Goal: Contribute content

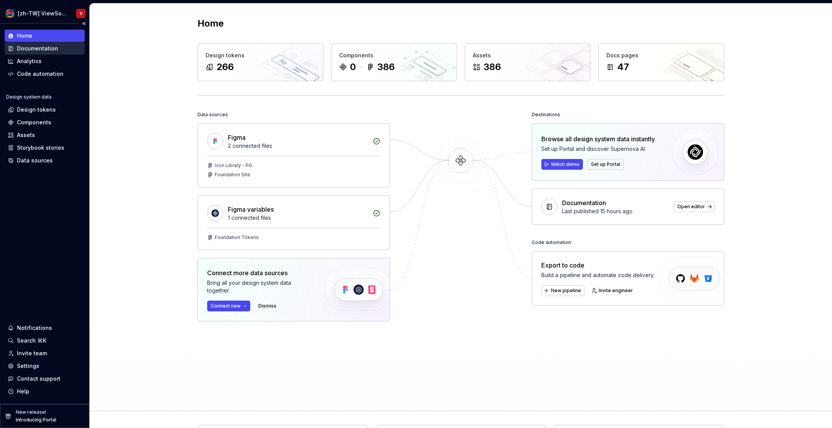
click at [61, 54] on div "Documentation" at bounding box center [45, 48] width 80 height 12
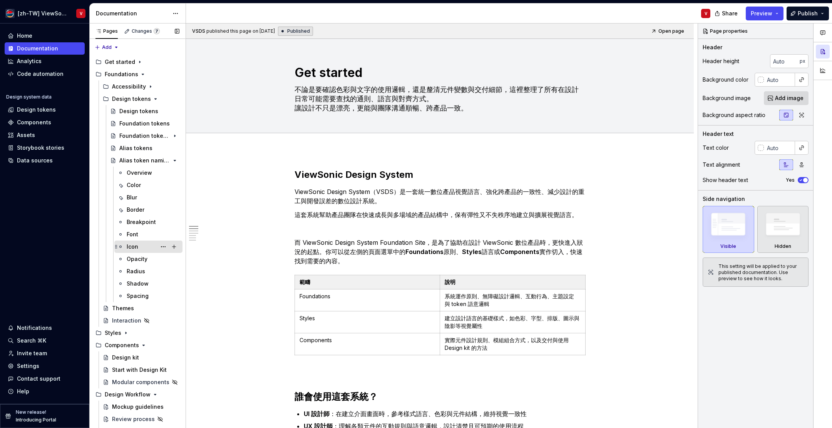
click at [139, 247] on div "Icon" at bounding box center [153, 247] width 53 height 11
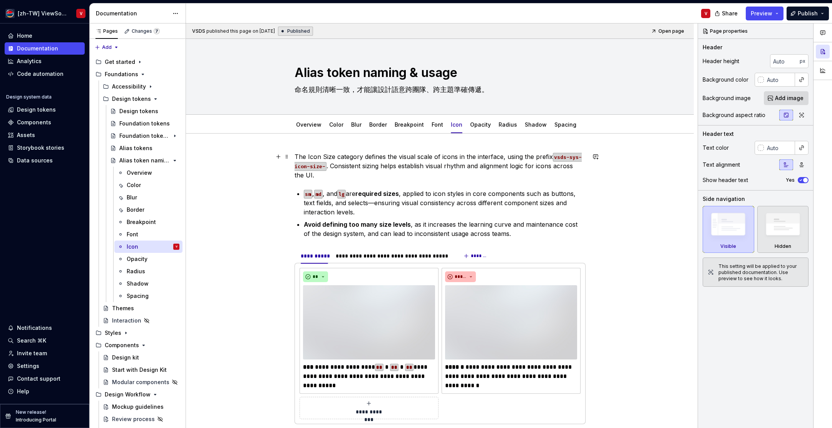
click at [364, 166] on p "The Icon Size category defines the visual scale of icons in the interface, usin…" at bounding box center [440, 166] width 291 height 28
type textarea "*"
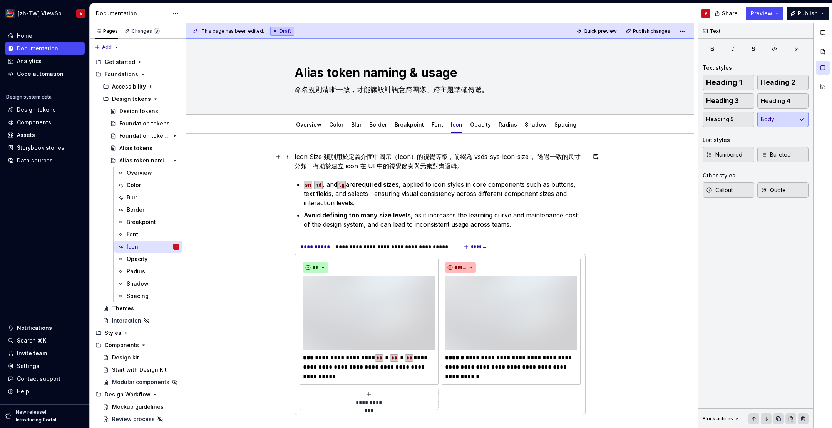
click at [473, 158] on p "Icon Size 類別用於定義介面中圖示（Icon）的視覺等級，前綴為 vsds-sys-icon-size-。透過一致的尺寸分類，有助於建立 icon 在…" at bounding box center [440, 161] width 291 height 18
click at [475, 157] on p "Icon Size 類別用於定義介面中圖示（Icon）的視覺等級，前綴為 vsds-sys-icon-size-。透過一致的尺寸分類，有助於建立 icon 在…" at bounding box center [440, 161] width 291 height 18
click at [534, 156] on p "Icon Size 類別用於定義介面中圖示（Icon）的視覺等級，前綴為 vsds-sys-icon-size-。透過一致的尺寸分類，有助於建立 icon 在…" at bounding box center [440, 161] width 291 height 18
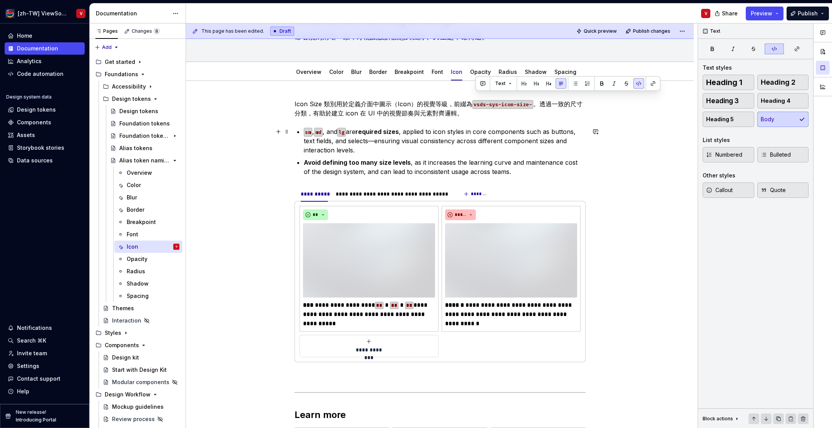
scroll to position [60, 0]
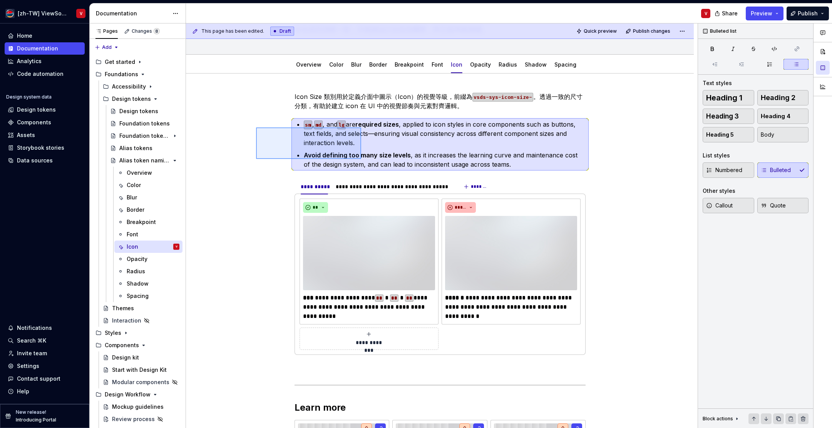
drag, startPoint x: 261, startPoint y: 128, endPoint x: 356, endPoint y: 156, distance: 99.3
click at [364, 159] on div "**********" at bounding box center [442, 225] width 512 height 405
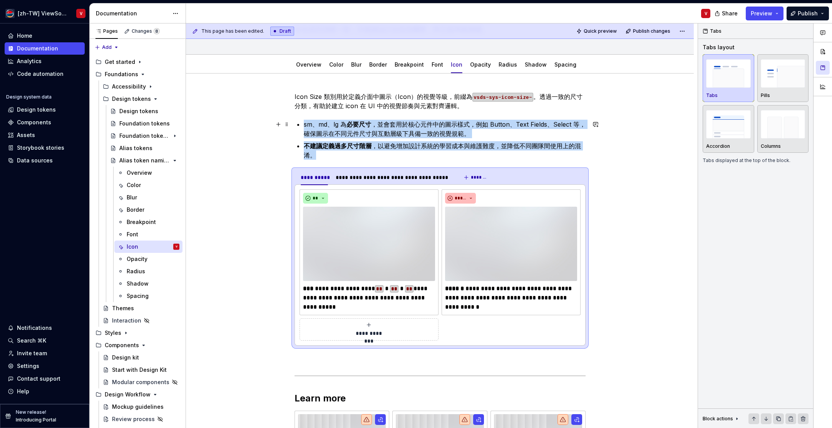
click at [310, 126] on p "sm、md、lg 為 必要尺寸 ，並會套用於核心元件中的圖示樣式，例如 Button、Text Fields、Select 等，確保圖示在不同元件尺寸與互動層…" at bounding box center [445, 129] width 282 height 18
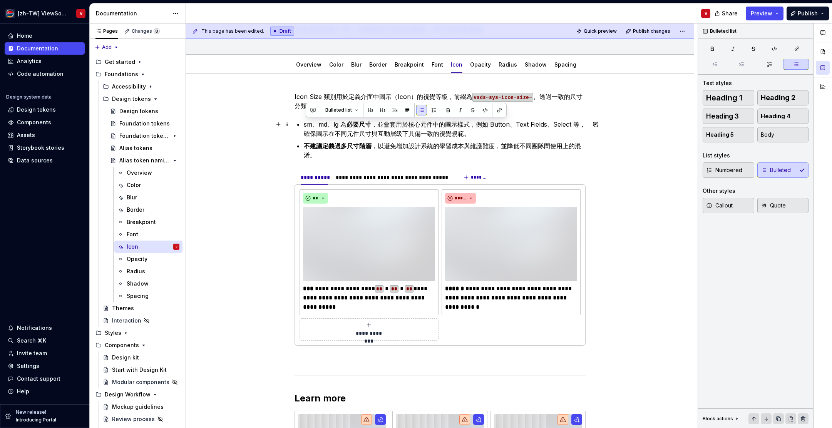
click at [310, 126] on p "sm、md、lg 為 必要尺寸 ，並會套用於核心元件中的圖示樣式，例如 Button、Text Fields、Select 等，確保圖示在不同元件尺寸與互動層…" at bounding box center [445, 129] width 282 height 18
click at [325, 124] on p "sm 、md、lg 為 必要尺寸 ，並會套用於核心元件中的圖示樣式，例如 Button、Text Fields、Select 等，確保圖示在不同元件尺寸與互動…" at bounding box center [445, 129] width 282 height 18
drag, startPoint x: 325, startPoint y: 124, endPoint x: 331, endPoint y: 123, distance: 6.3
click at [325, 124] on p "sm 、md、lg 為 必要尺寸 ，並會套用於核心元件中的圖示樣式，例如 Button、Text Fields、Select 等，確保圖示在不同元件尺寸與互動…" at bounding box center [445, 129] width 282 height 18
click at [337, 124] on p "sm 、 md 、lg 為 必要尺寸 ，並會套用於核心元件中的圖示樣式，例如 Button、Text Fields、Select 等，確保圖示在不同元件尺寸與…" at bounding box center [445, 129] width 282 height 18
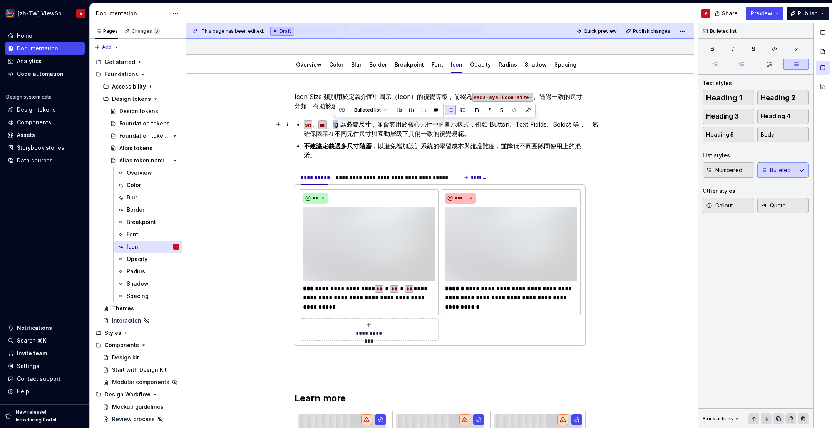
click at [338, 124] on p "sm 、 md 、lg 為 必要尺寸 ，並會套用於核心元件中的圖示樣式，例如 Button、Text Fields、Select 等，確保圖示在不同元件尺寸與…" at bounding box center [445, 129] width 282 height 18
click at [357, 176] on div "**********" at bounding box center [393, 178] width 115 height 8
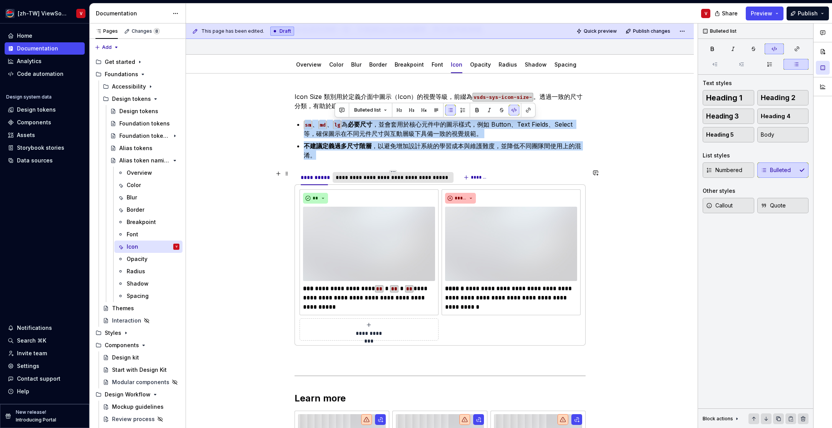
click at [357, 176] on div "**********" at bounding box center [393, 178] width 115 height 8
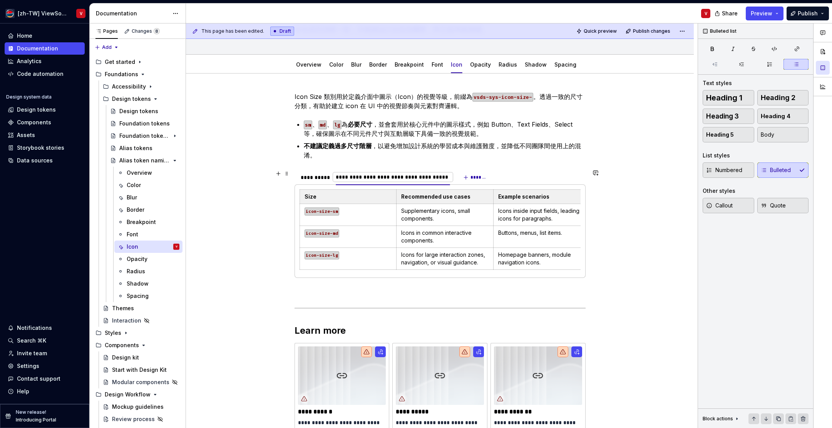
type input "**********"
click at [242, 204] on div "**********" at bounding box center [442, 225] width 512 height 405
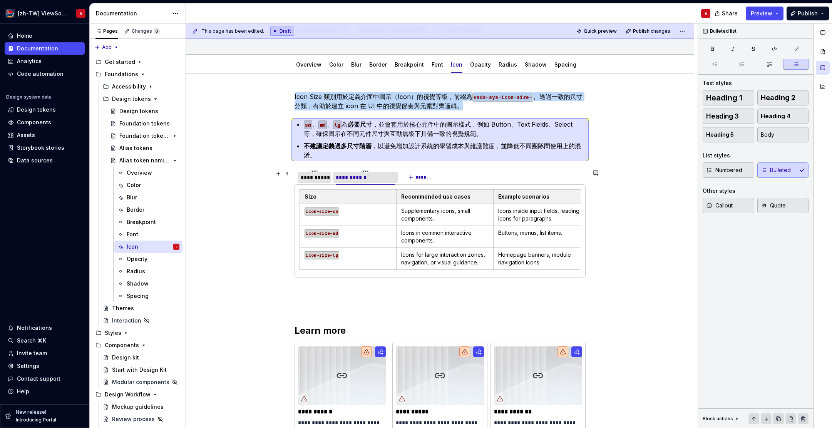
click at [321, 180] on div "**********" at bounding box center [314, 178] width 27 height 8
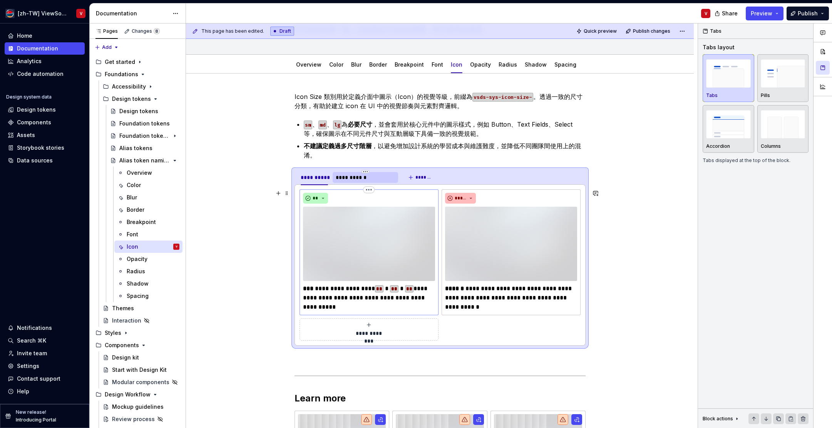
click at [346, 300] on p "**********" at bounding box center [369, 298] width 132 height 28
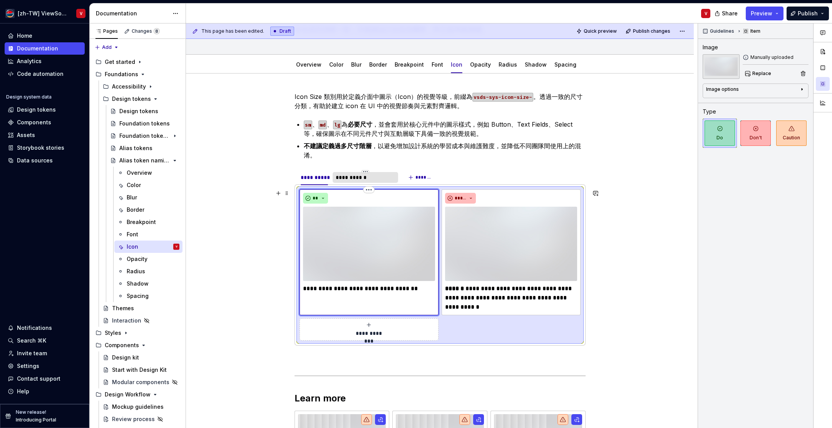
click at [336, 290] on p "**********" at bounding box center [369, 293] width 132 height 18
click at [351, 289] on p "**********" at bounding box center [369, 293] width 132 height 18
click at [362, 289] on p "**********" at bounding box center [369, 293] width 132 height 18
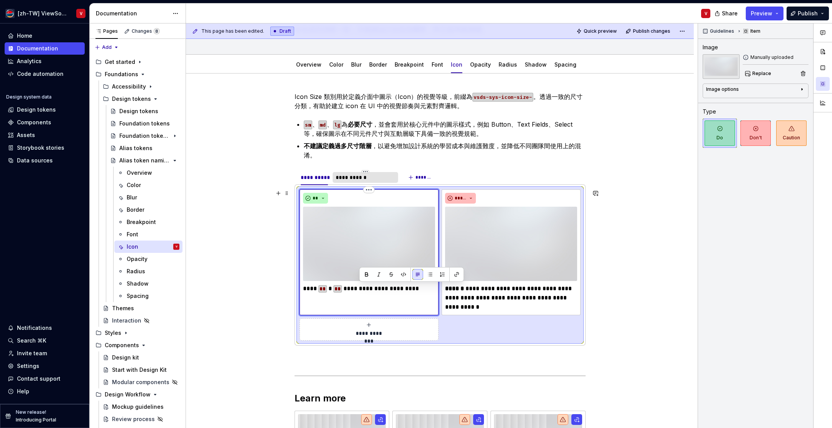
click at [362, 289] on p "**********" at bounding box center [369, 293] width 132 height 18
drag, startPoint x: 346, startPoint y: 290, endPoint x: 345, endPoint y: 285, distance: 4.8
click at [342, 290] on code "**" at bounding box center [338, 288] width 8 height 7
type textarea "*"
click at [488, 296] on p "**********" at bounding box center [511, 298] width 132 height 28
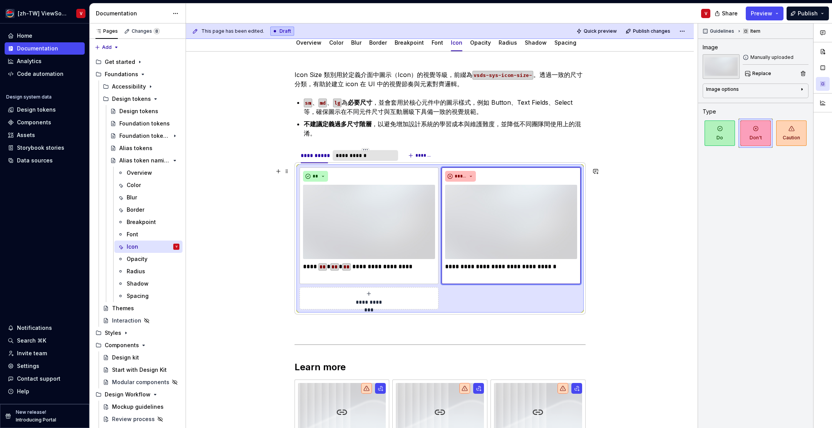
scroll to position [82, 0]
click at [359, 161] on div "**********" at bounding box center [365, 156] width 65 height 11
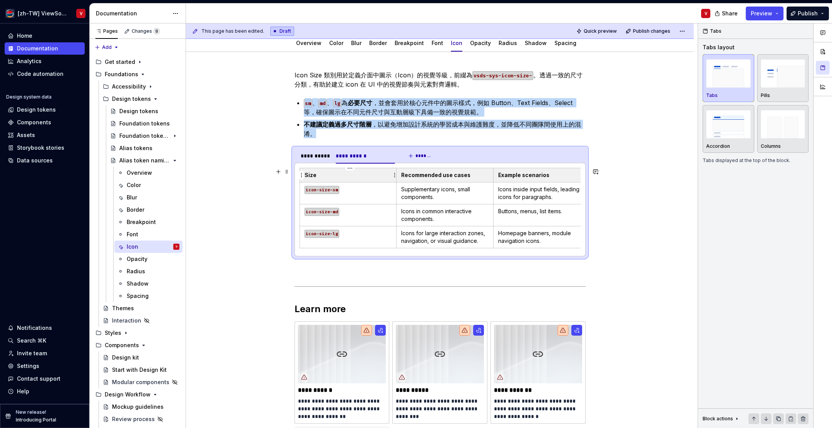
click at [312, 178] on p "Size" at bounding box center [348, 175] width 87 height 8
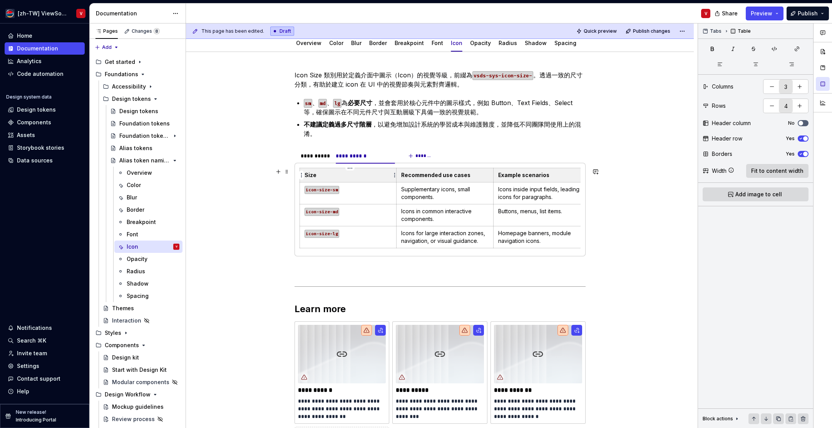
click at [312, 178] on p "Size" at bounding box center [348, 175] width 87 height 8
click at [427, 178] on p "Recommended use cases" at bounding box center [444, 175] width 87 height 8
click at [515, 174] on p "Example scenarios" at bounding box center [541, 175] width 87 height 8
click at [438, 196] on p "Supplementary icons, small components." at bounding box center [444, 193] width 87 height 15
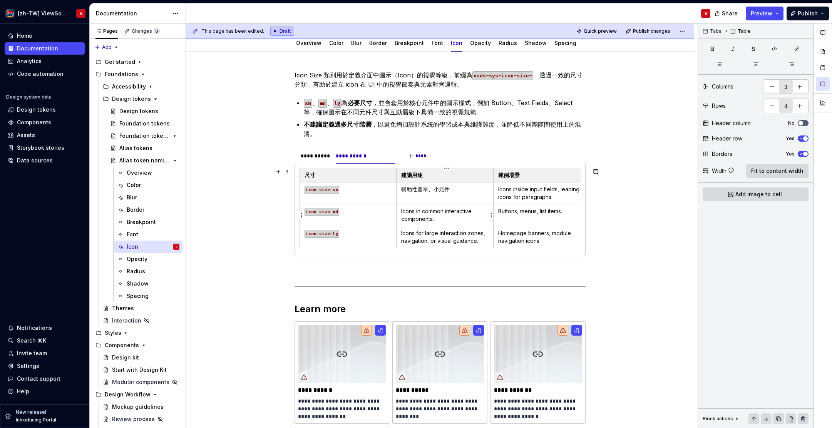
click at [450, 214] on p "Icons in common interactive components." at bounding box center [444, 215] width 87 height 15
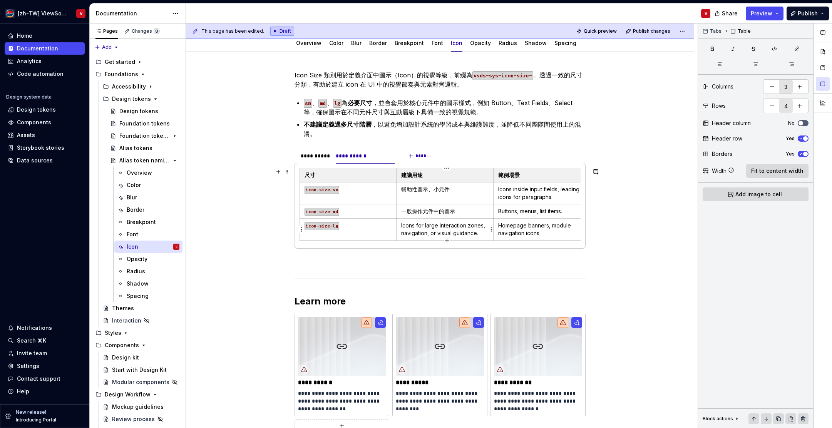
click at [451, 235] on p "Icons for large interaction zones, navigation, or visual guidance." at bounding box center [444, 229] width 87 height 15
click at [511, 194] on p "Icons inside input fields, leading icons for paragraphs." at bounding box center [541, 193] width 87 height 15
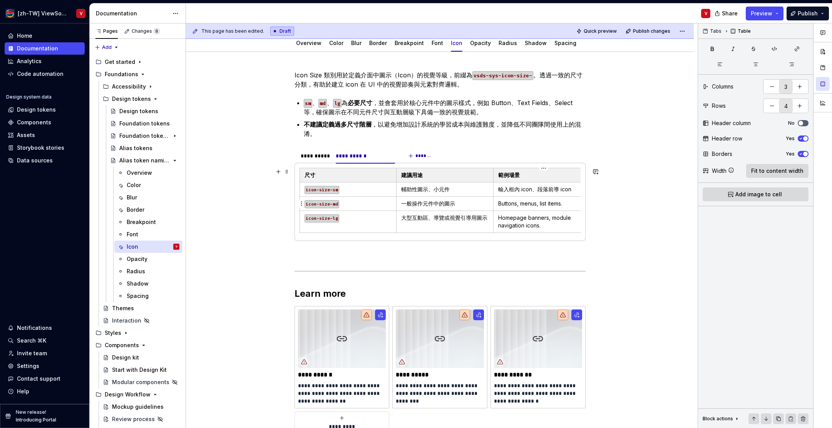
click at [536, 204] on p "Buttons, menus, list items." at bounding box center [541, 204] width 87 height 8
click at [524, 227] on p "Homepage banners, module navigation icons." at bounding box center [541, 221] width 87 height 15
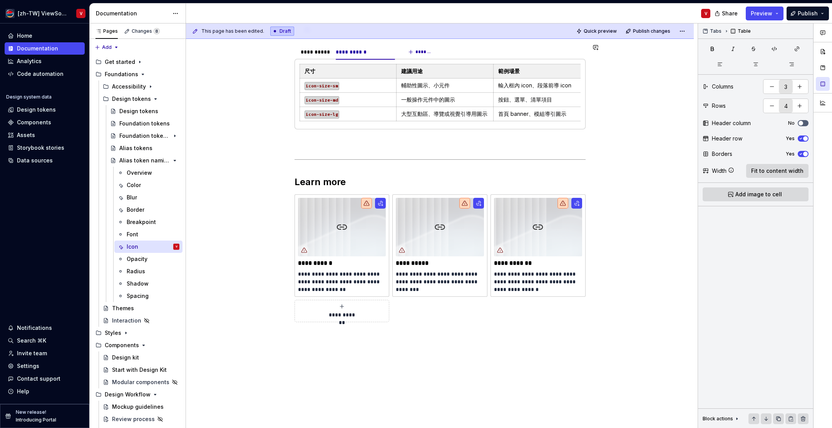
scroll to position [217, 0]
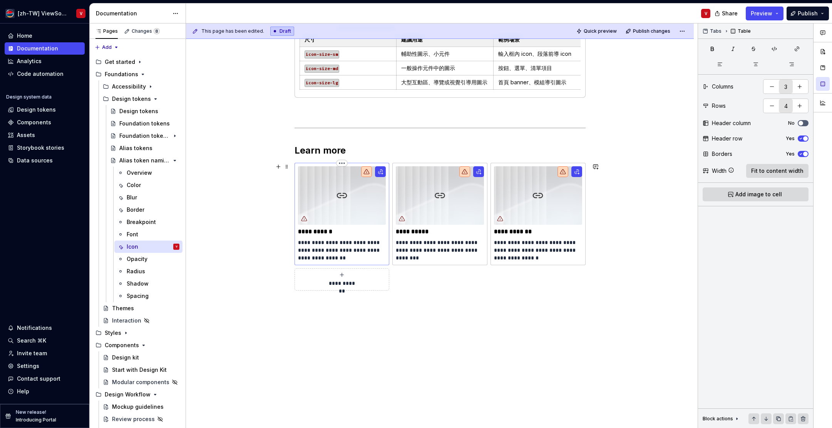
click at [318, 251] on p "**********" at bounding box center [342, 250] width 88 height 23
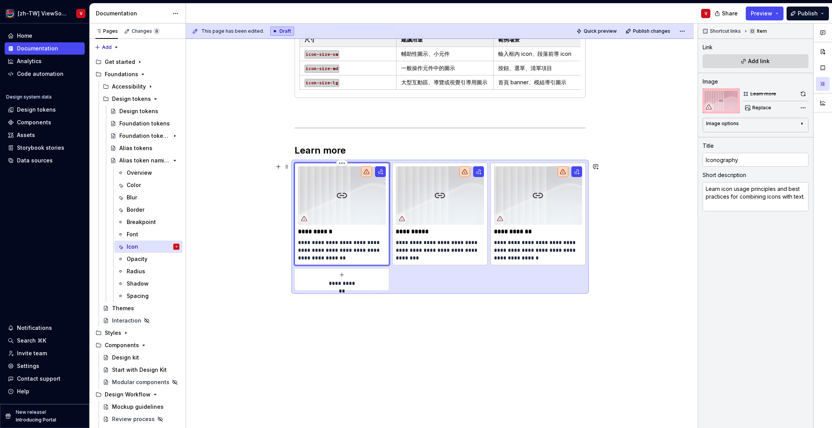
type textarea "*"
type textarea "看 icon 在系統裡的應用原則與搭配文字的設計建議"
click at [415, 245] on p "**********" at bounding box center [440, 246] width 88 height 15
type textarea "*"
type input "Design kit"
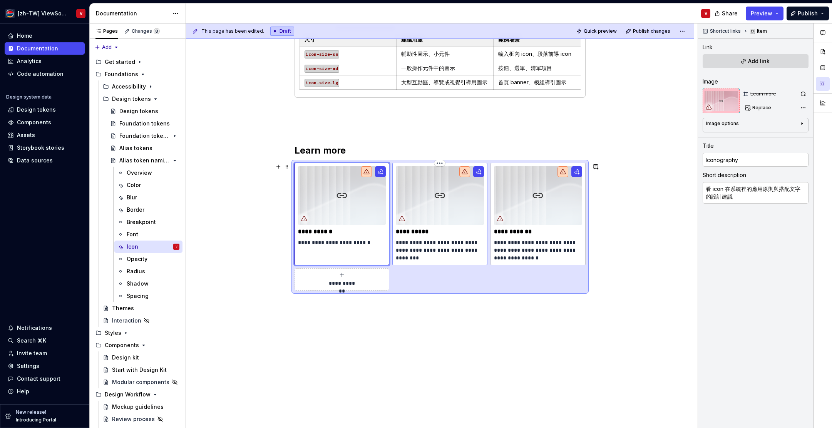
type textarea "See how to size and align icons in buttons, menus, and input fields."
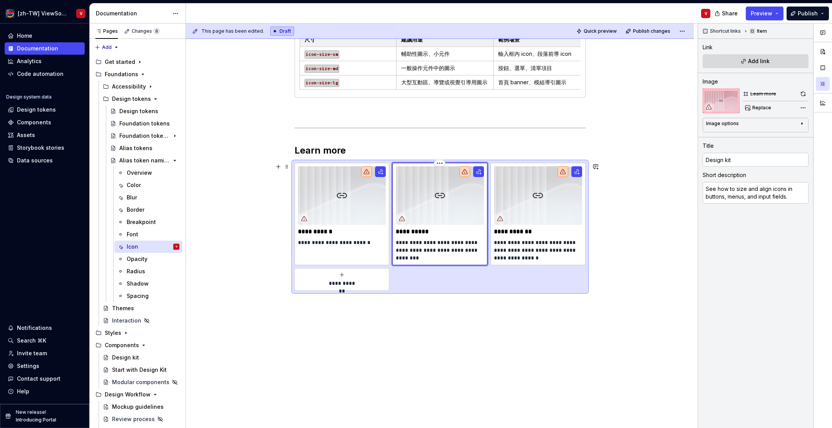
type textarea "*"
type textarea "學習怎麼設定按鈕、選單、輸入欄位中的 icon 尺寸與對齊"
click at [524, 251] on p "**********" at bounding box center [538, 250] width 88 height 23
type textarea "*"
type input "Alias tokens"
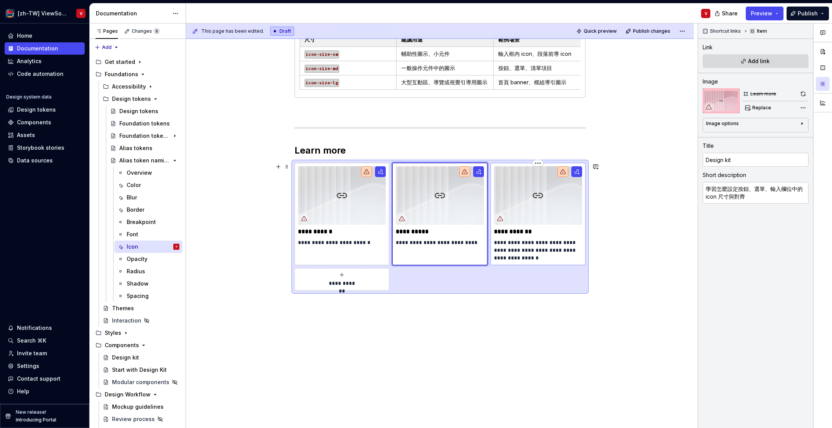
type textarea "eview naming conventions for icon sizes and how to apply them to components."
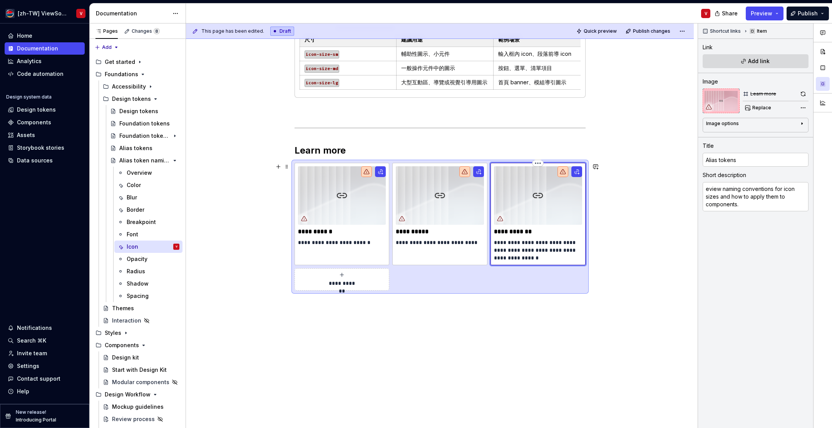
type textarea "*"
type textarea "回顧 icon 尺寸的命名方式，了解怎麼套用在不同元件上"
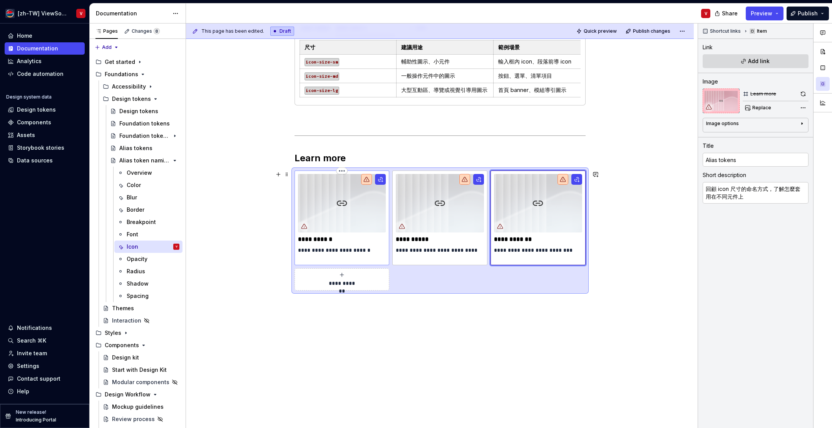
type textarea "*"
type input "Iconography"
type textarea "看 icon 在系統裡的應用原則與搭配文字的設計建議"
click at [350, 208] on img at bounding box center [342, 203] width 88 height 59
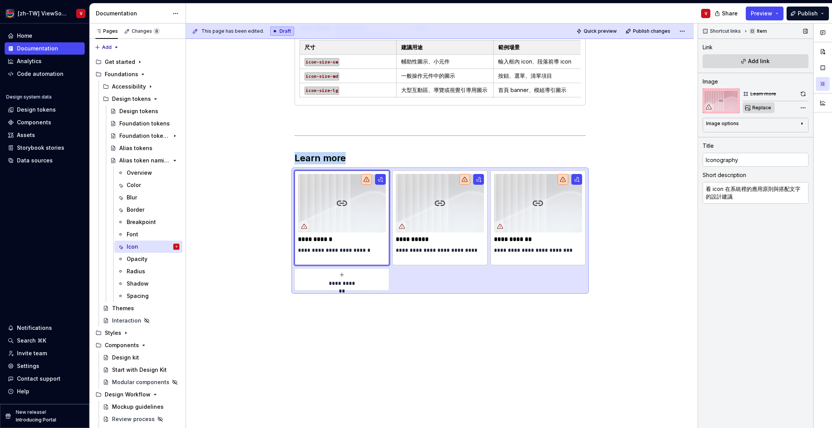
click at [762, 107] on span "Replace" at bounding box center [762, 108] width 19 height 6
type textarea "*"
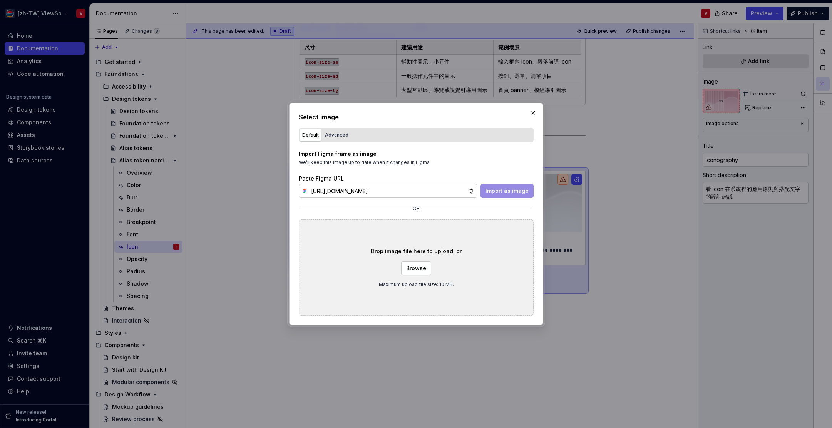
scroll to position [0, 174]
type input "[URL][DOMAIN_NAME]"
drag, startPoint x: 496, startPoint y: 190, endPoint x: 511, endPoint y: 182, distance: 16.5
click at [496, 190] on span "Import as image" at bounding box center [507, 191] width 43 height 8
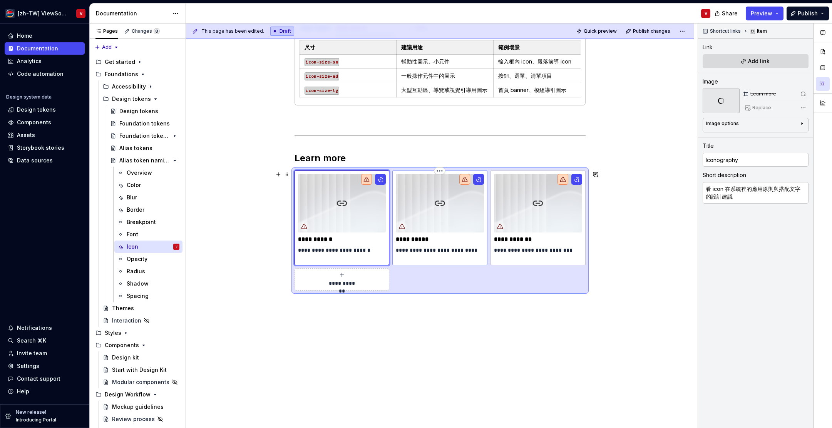
type textarea "*"
type input "Design kit"
type textarea "學習怎麼設定按鈕、選單、輸入欄位中的 icon 尺寸與對齊"
click at [451, 200] on img at bounding box center [440, 203] width 88 height 59
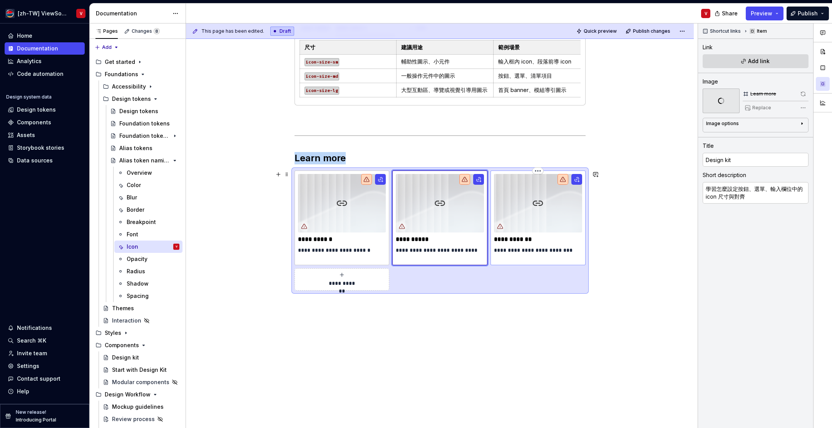
type textarea "*"
type input "Alias tokens"
type textarea "回顧 icon 尺寸的命名方式，了解怎麼套用在不同元件上"
drag, startPoint x: 526, startPoint y: 204, endPoint x: 500, endPoint y: 202, distance: 26.3
click at [525, 204] on img at bounding box center [538, 203] width 88 height 59
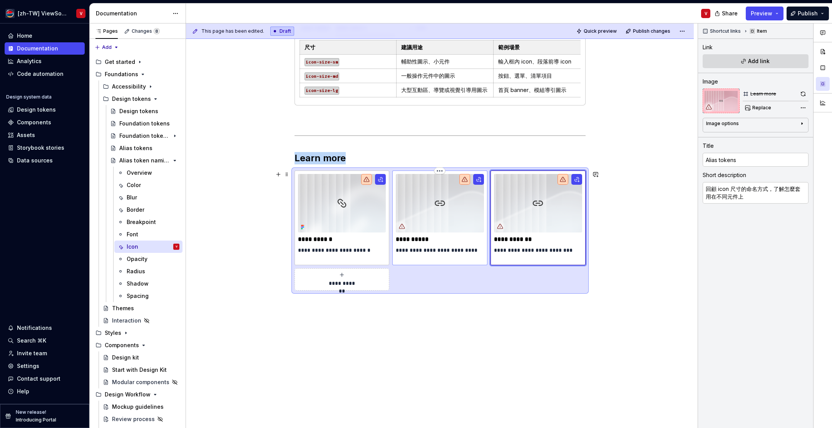
type textarea "*"
type input "Design kit"
type textarea "學習怎麼設定按鈕、選單、輸入欄位中的 icon 尺寸與對齊"
click at [462, 208] on img at bounding box center [440, 203] width 88 height 59
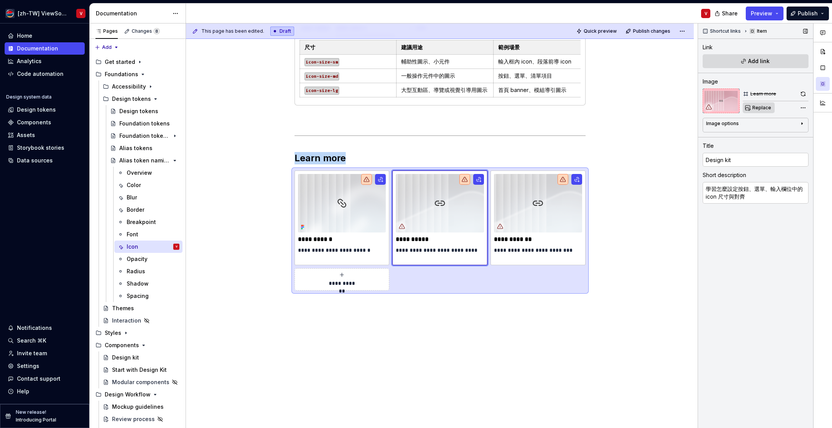
click at [763, 109] on span "Replace" at bounding box center [762, 108] width 19 height 6
type textarea "*"
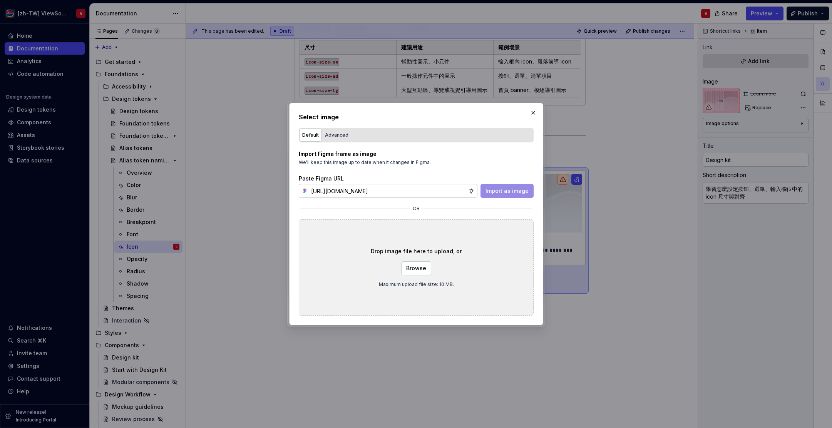
scroll to position [0, 174]
type input "[URL][DOMAIN_NAME]"
click at [497, 191] on span "Import as image" at bounding box center [507, 191] width 43 height 8
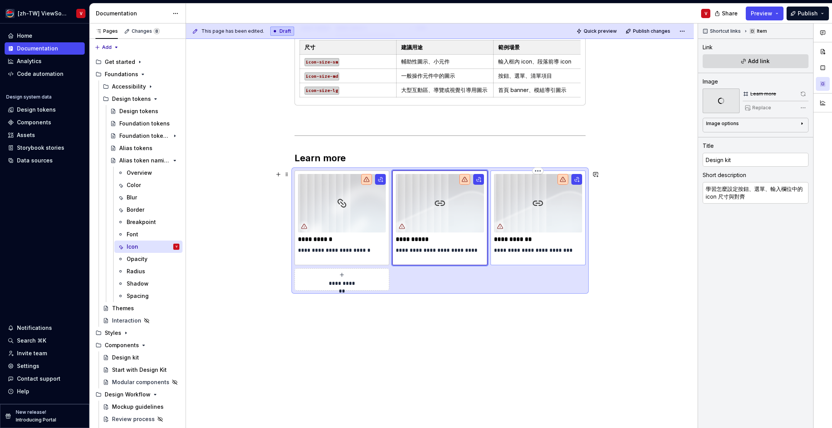
type textarea "*"
type input "Alias tokens"
type textarea "回顧 icon 尺寸的命名方式，了解怎麼套用在不同元件上"
click at [540, 205] on img at bounding box center [538, 203] width 88 height 59
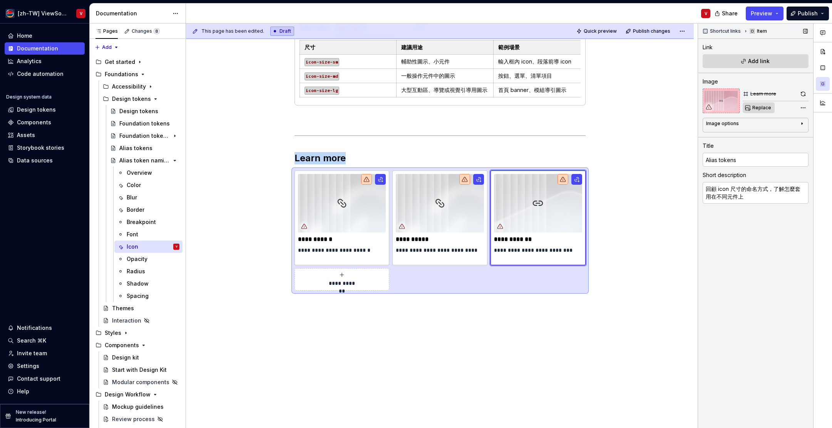
click at [762, 109] on span "Replace" at bounding box center [762, 108] width 19 height 6
type textarea "*"
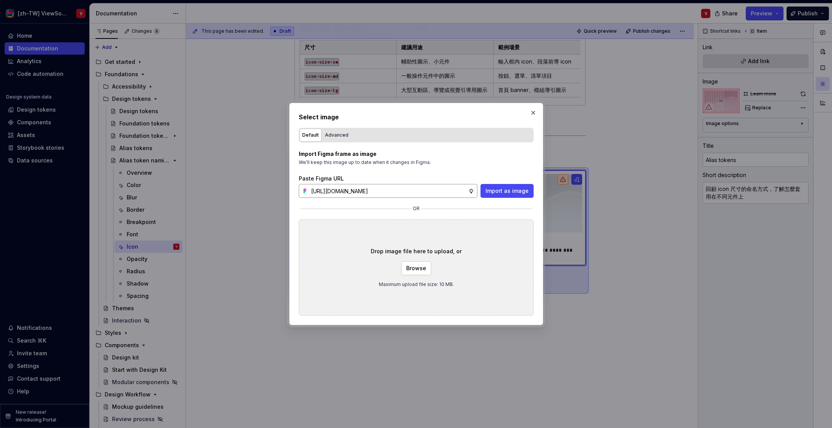
scroll to position [0, 174]
type input "[URL][DOMAIN_NAME]"
click at [508, 192] on span "Import as image" at bounding box center [507, 191] width 43 height 8
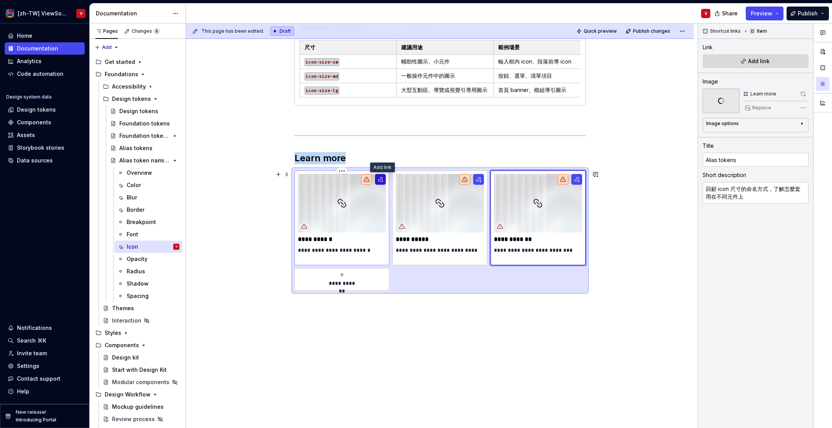
type textarea "*"
type input "Iconography"
type textarea "看 icon 在系統裡的應用原則與搭配文字的設計建議"
click at [381, 181] on button "button" at bounding box center [380, 179] width 11 height 11
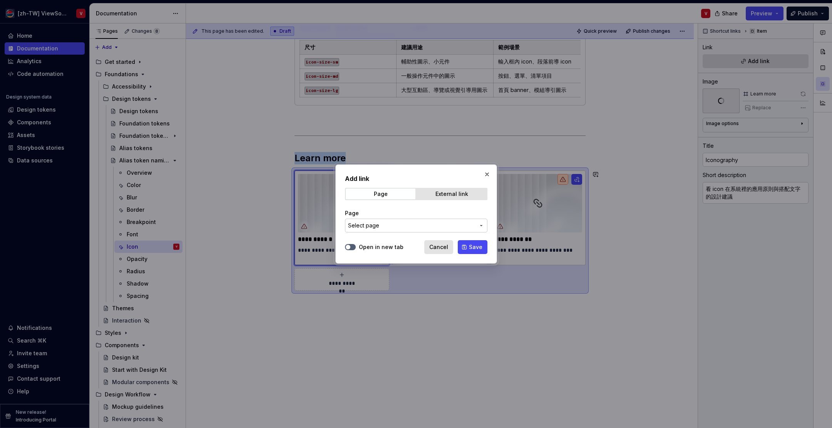
click at [391, 223] on span "Select page" at bounding box center [411, 226] width 127 height 8
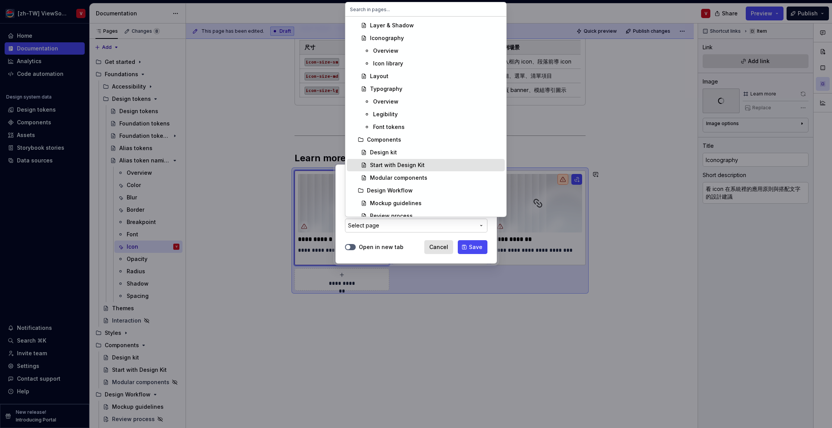
scroll to position [534, 0]
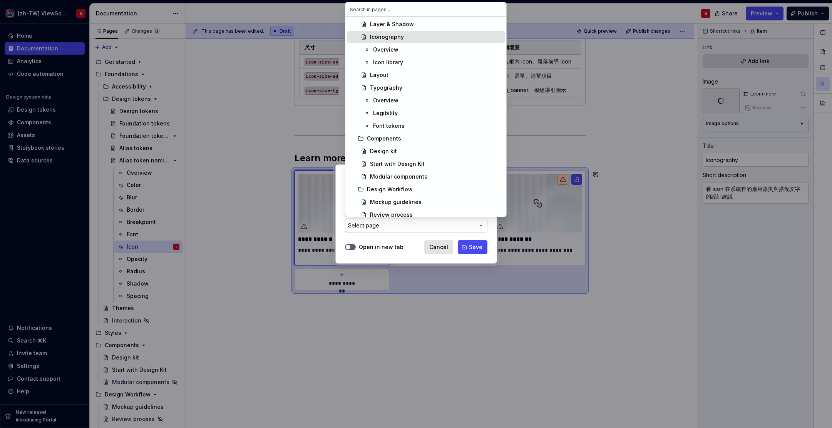
click at [411, 37] on div "Iconography" at bounding box center [436, 37] width 132 height 8
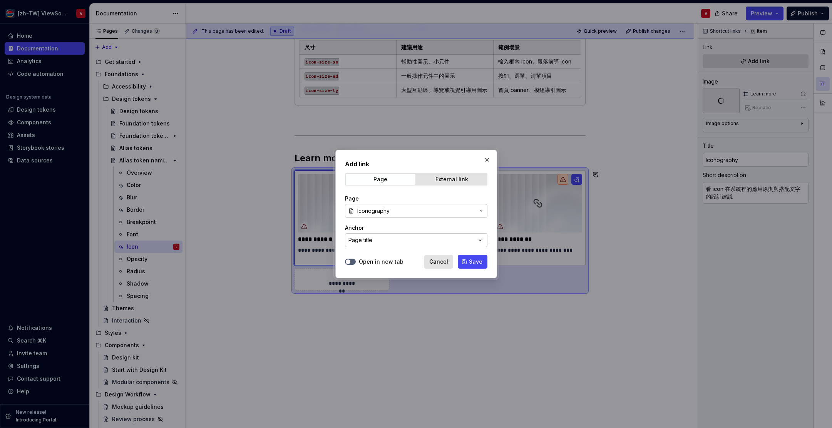
click at [472, 262] on span "Save" at bounding box center [475, 262] width 13 height 8
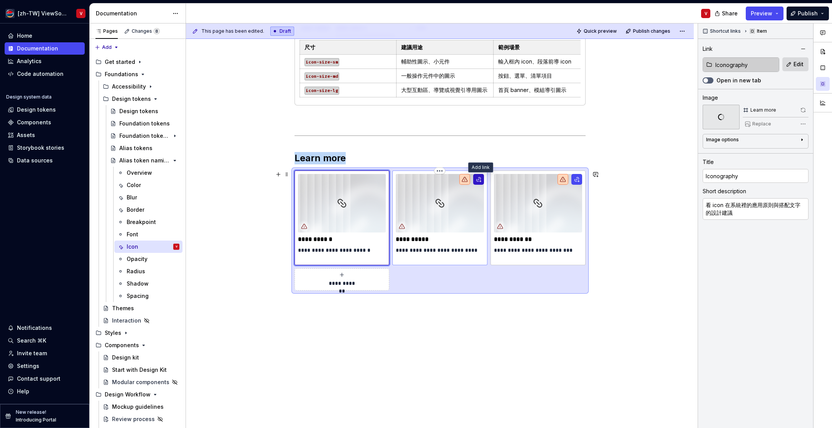
type textarea "*"
type input "Design kit"
type textarea "學習怎麼設定按鈕、選單、輸入欄位中的 icon 尺寸與對齊"
click at [480, 181] on button "button" at bounding box center [478, 179] width 11 height 11
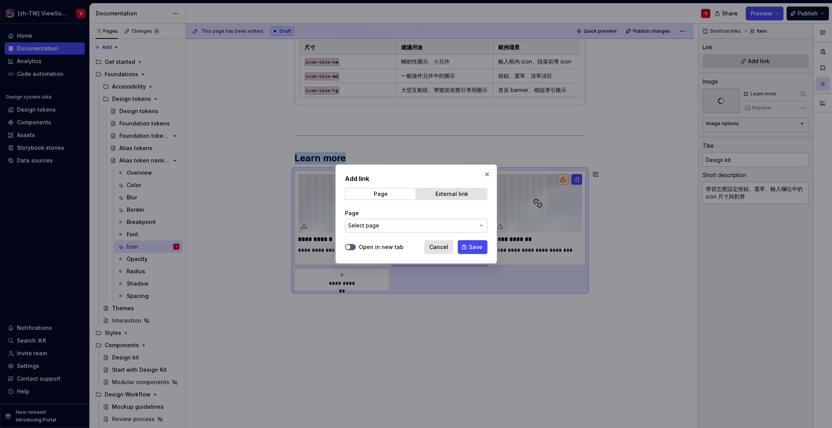
click at [431, 232] on button "Select page" at bounding box center [416, 226] width 143 height 14
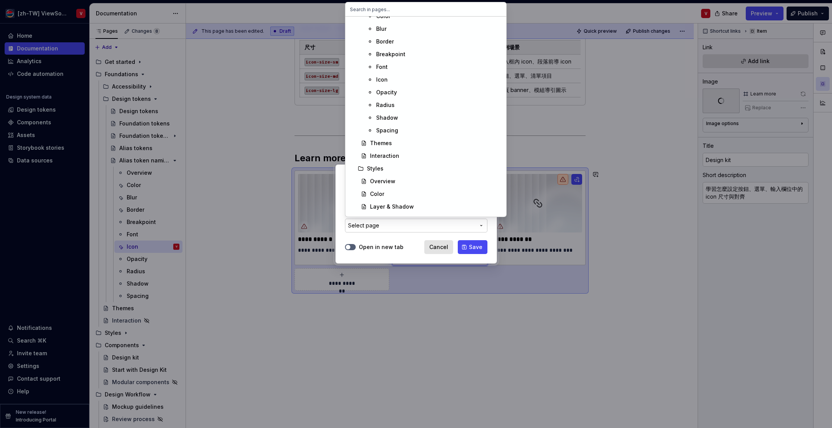
scroll to position [565, 0]
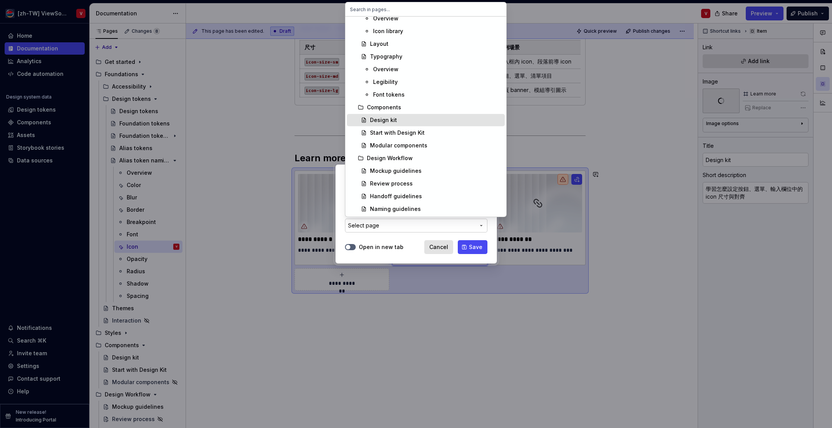
click at [418, 120] on div "Design kit" at bounding box center [436, 120] width 132 height 8
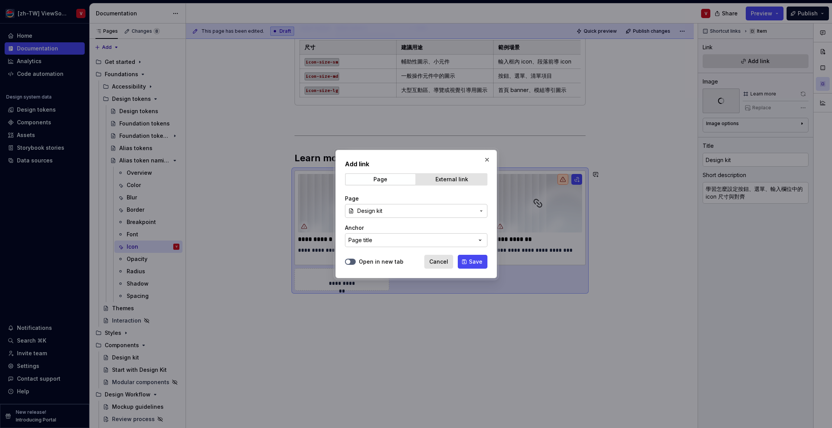
click at [471, 261] on span "Save" at bounding box center [475, 262] width 13 height 8
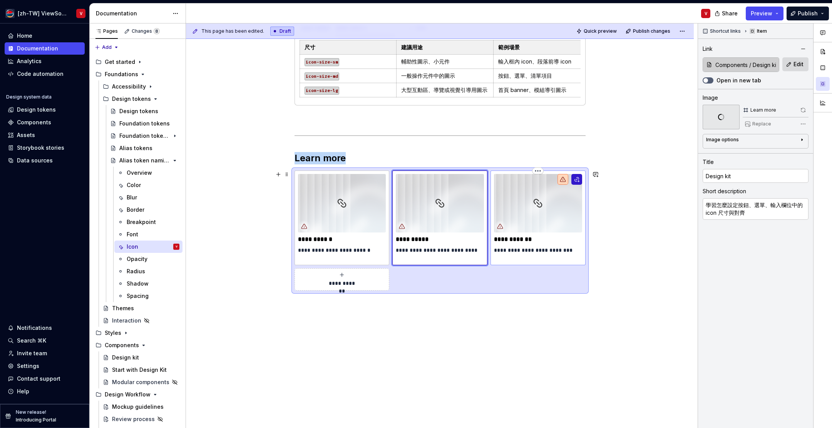
type textarea "*"
type input "Alias tokens"
type textarea "回顧 icon 尺寸的命名方式，了解怎麼套用在不同元件上"
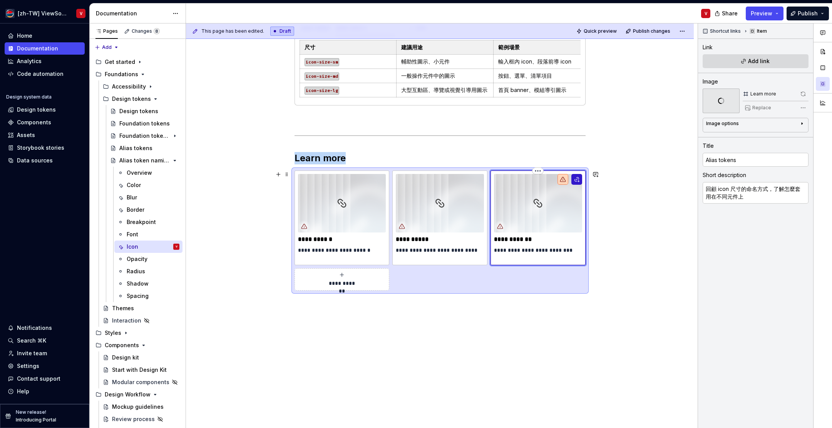
click at [579, 181] on button "button" at bounding box center [577, 179] width 11 height 11
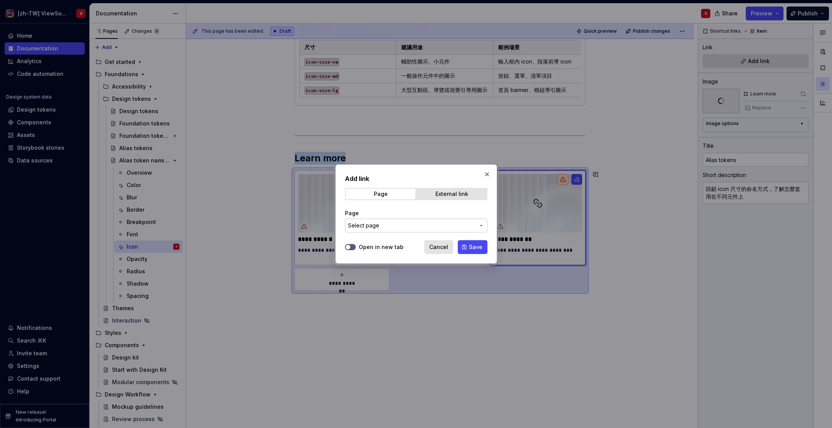
click at [435, 222] on span "Select page" at bounding box center [411, 226] width 127 height 8
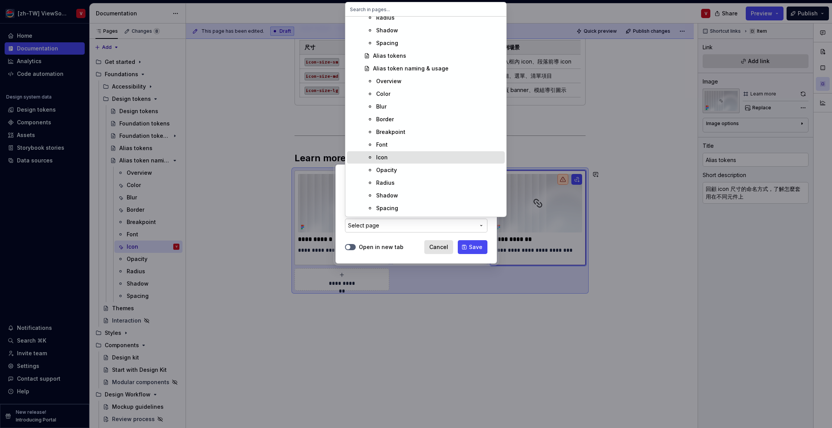
scroll to position [271, 0]
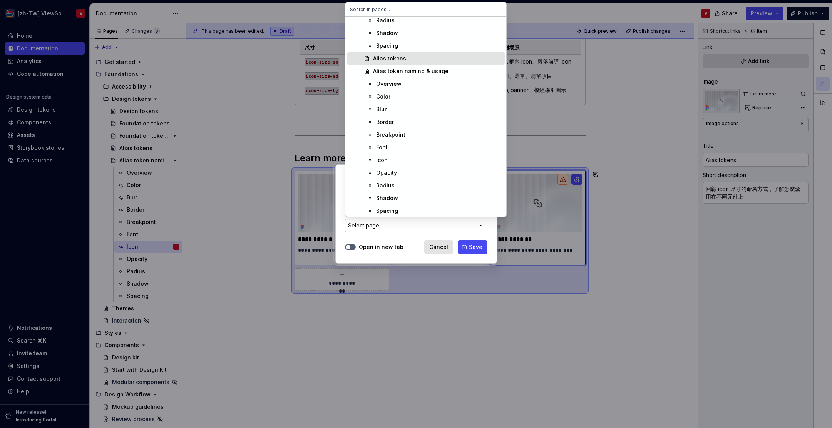
click at [420, 59] on div "Alias tokens" at bounding box center [437, 59] width 129 height 8
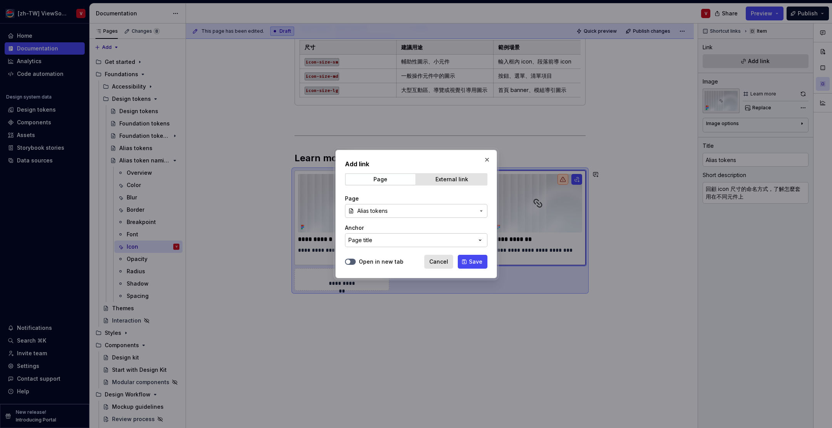
click at [469, 262] on button "Save" at bounding box center [473, 262] width 30 height 14
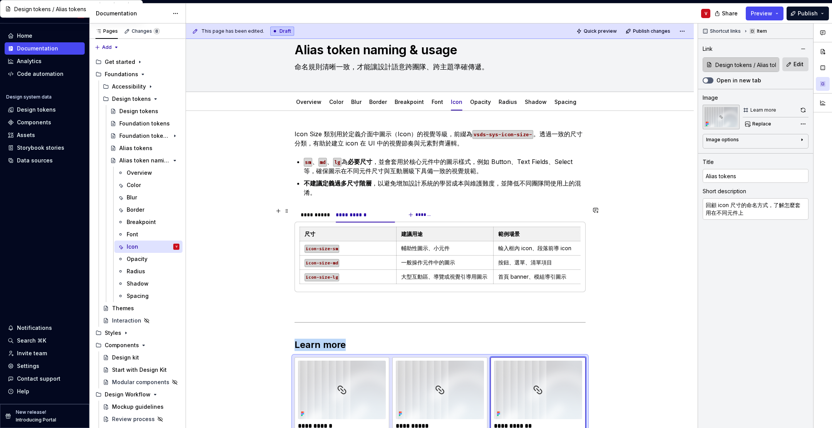
scroll to position [22, 0]
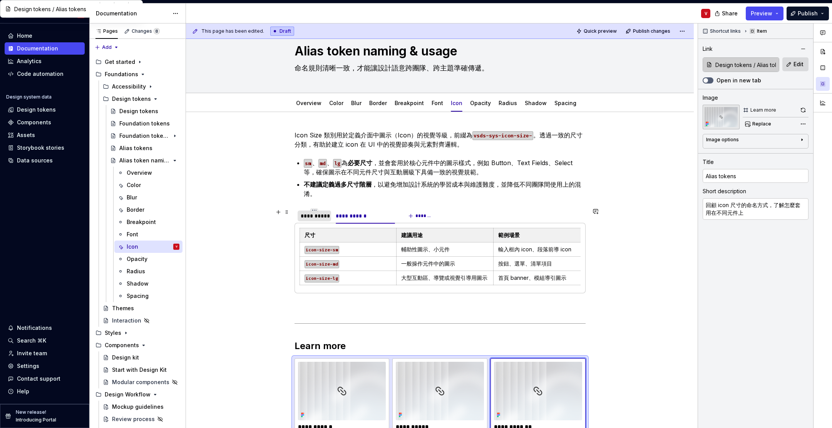
click at [312, 218] on div "**********" at bounding box center [314, 216] width 27 height 8
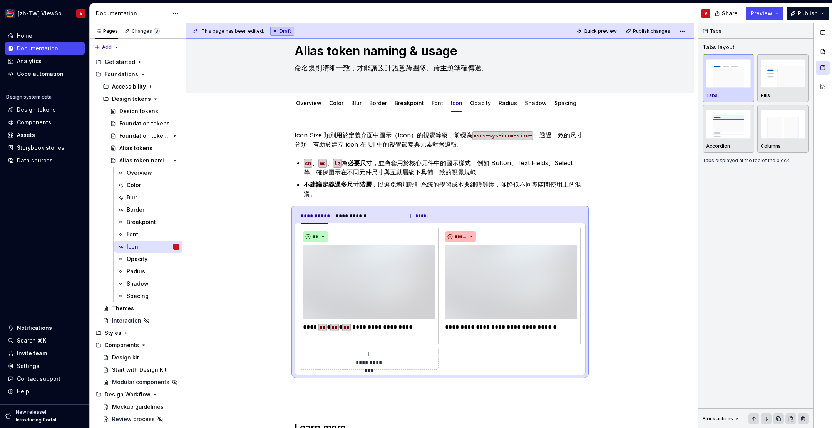
click at [647, 13] on div "V" at bounding box center [451, 13] width 531 height 20
click at [760, 14] on span "Preview" at bounding box center [762, 14] width 22 height 8
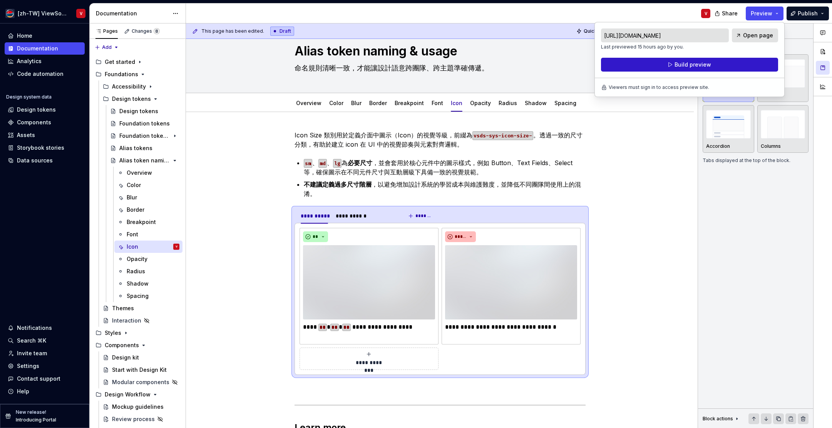
click at [690, 64] on span "Build preview" at bounding box center [693, 65] width 37 height 8
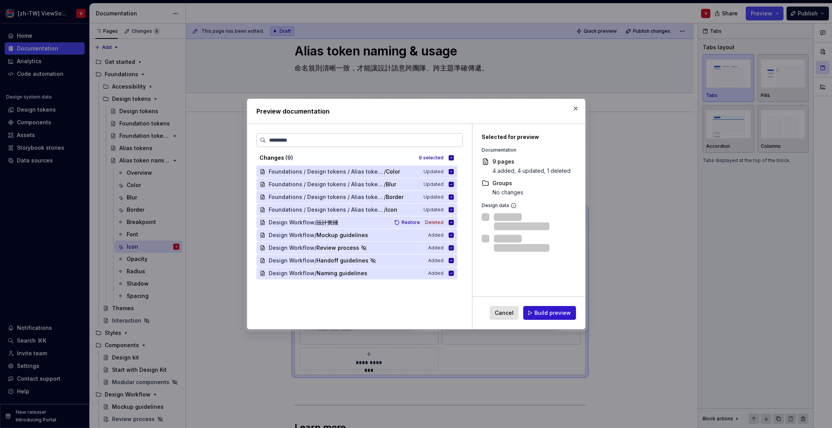
click at [539, 316] on span "Build preview" at bounding box center [553, 313] width 37 height 8
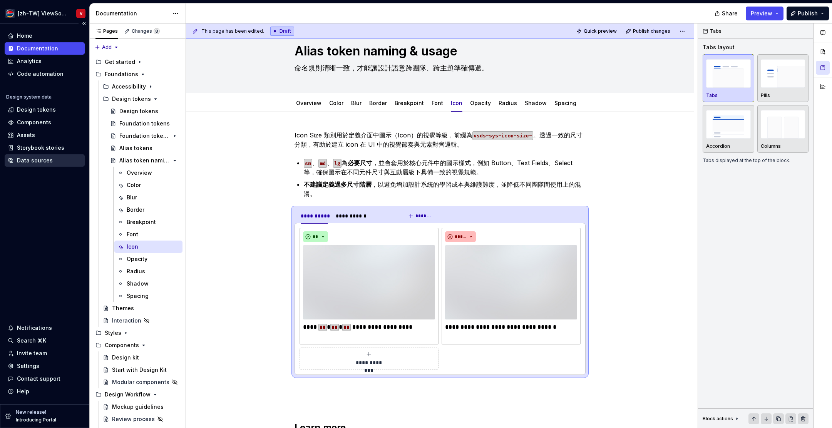
type textarea "*"
